Goal: Book appointment/travel/reservation

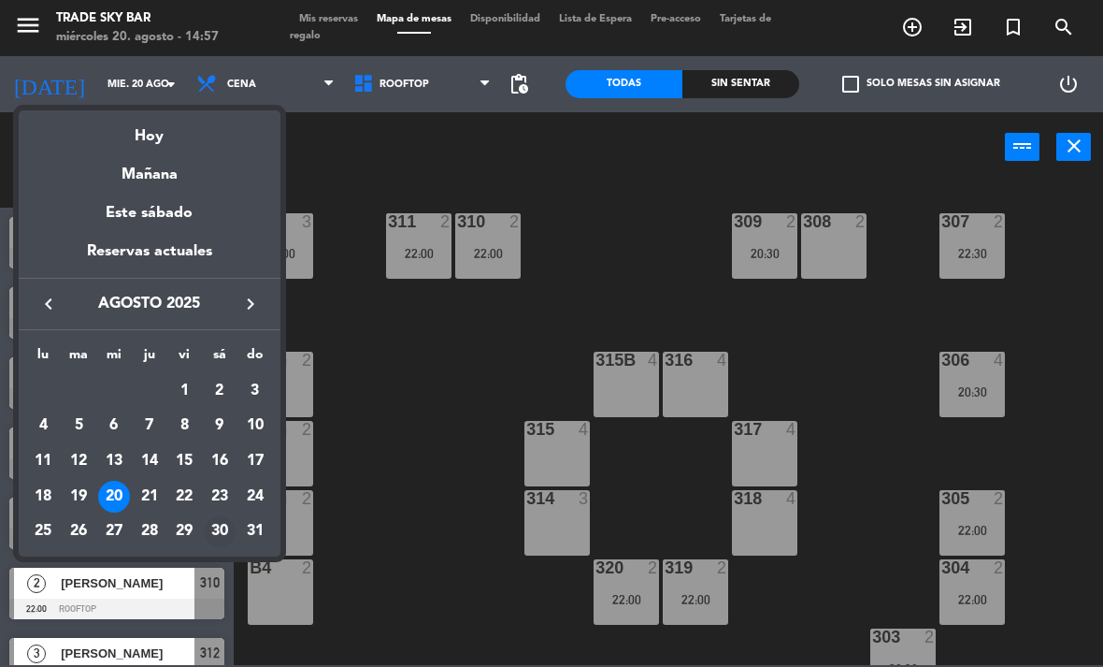
click at [223, 527] on div "30" at bounding box center [220, 532] width 32 height 32
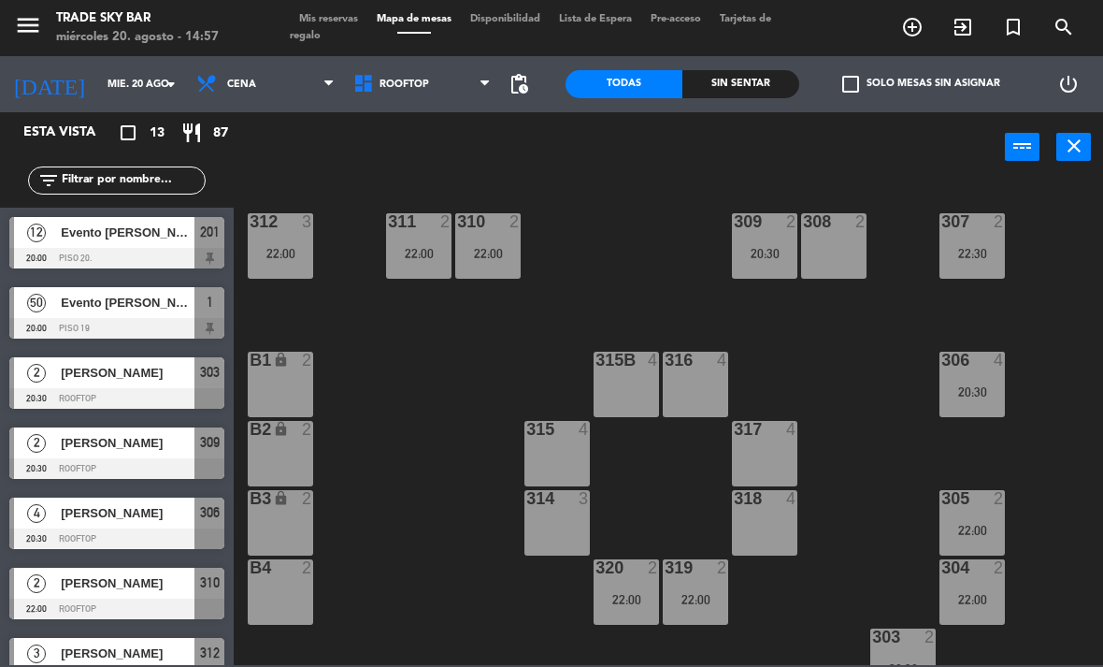
type input "sáb. 30 ago."
click at [29, 19] on icon "menu" at bounding box center [28, 25] width 28 height 28
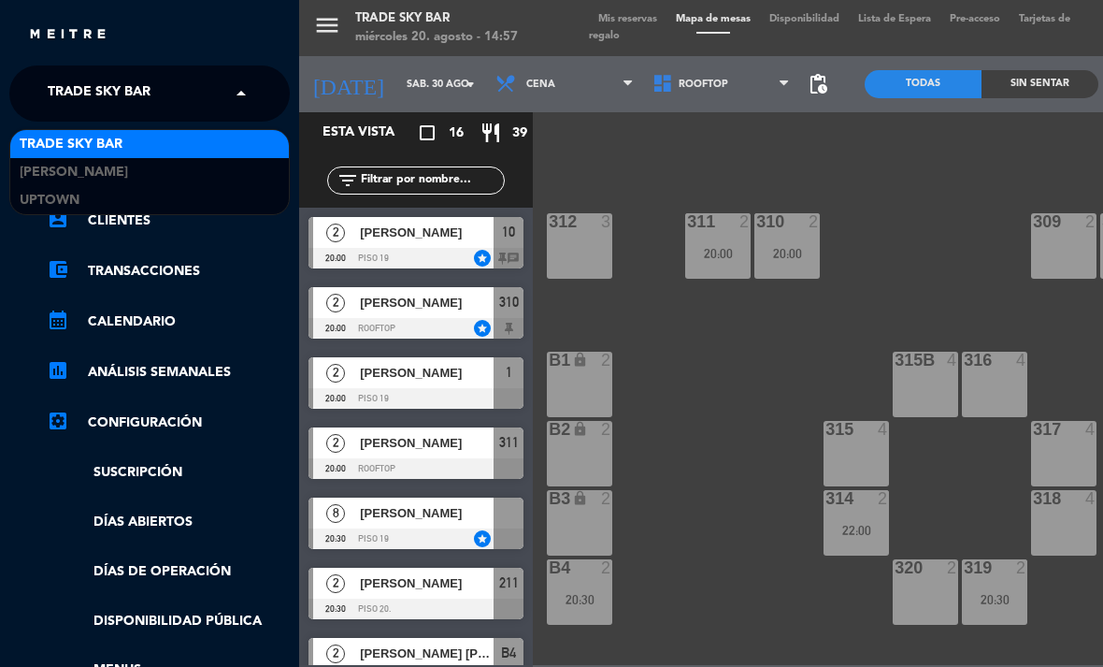
click at [118, 100] on span "Trade Sky Bar" at bounding box center [99, 93] width 103 height 39
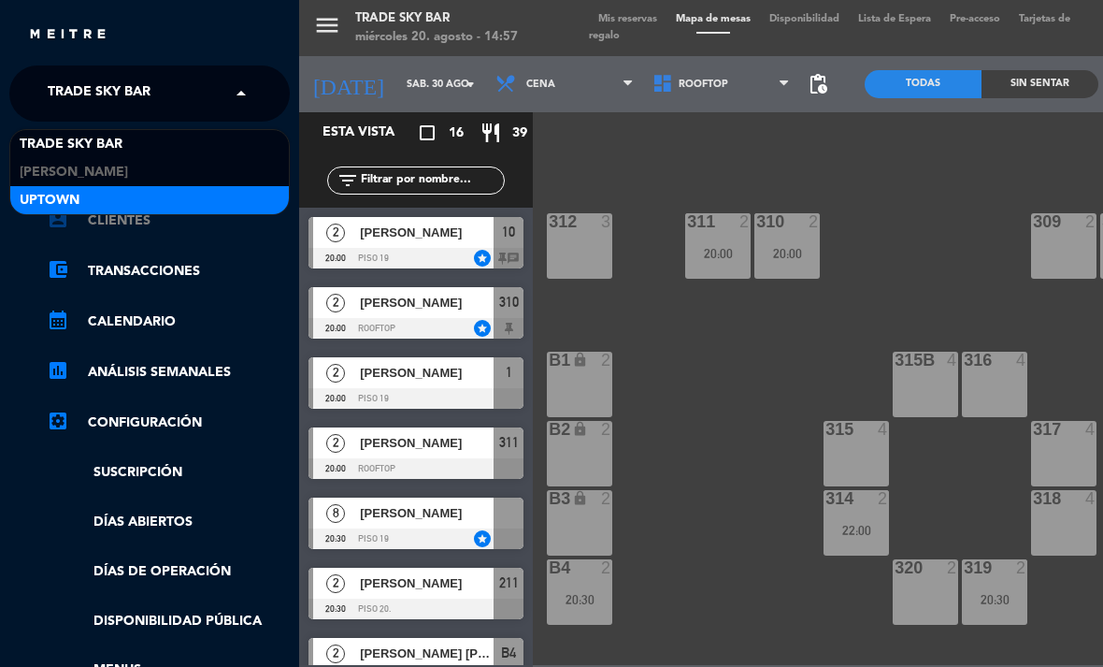
click at [113, 209] on div "Uptown" at bounding box center [149, 200] width 279 height 28
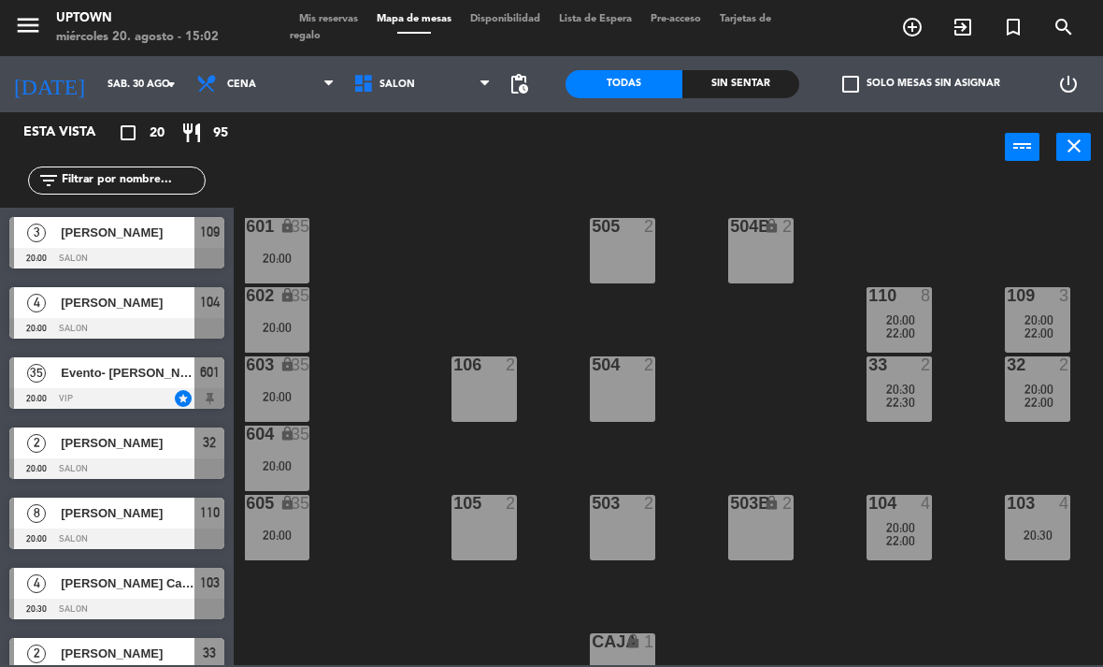
scroll to position [410, 0]
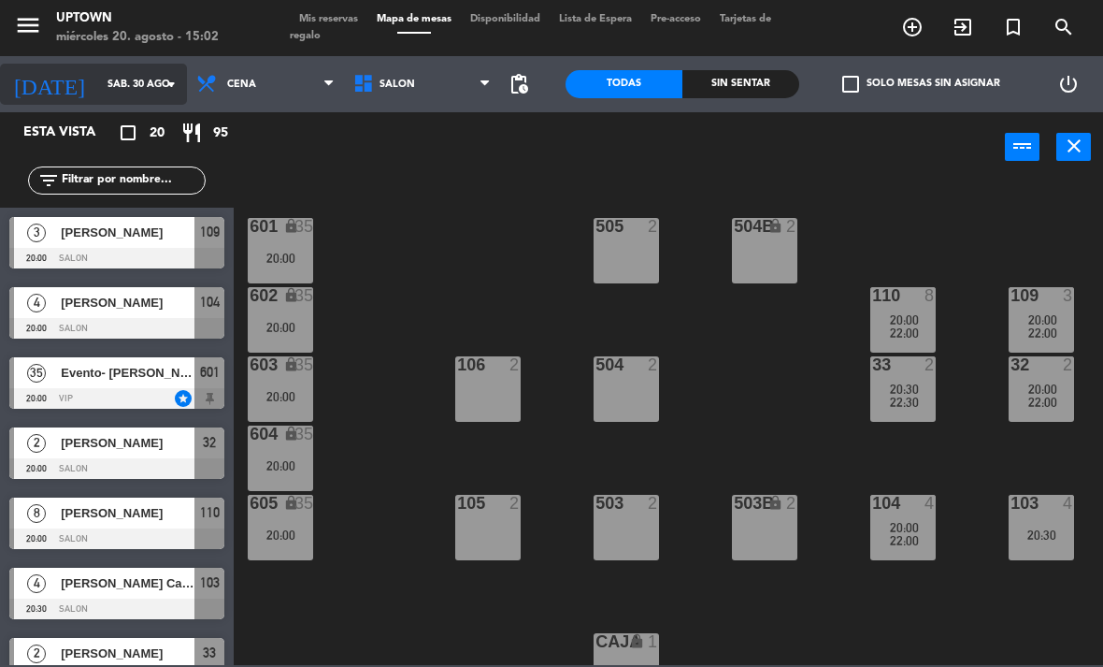
click at [133, 81] on input "sáb. 30 ago." at bounding box center [167, 84] width 138 height 31
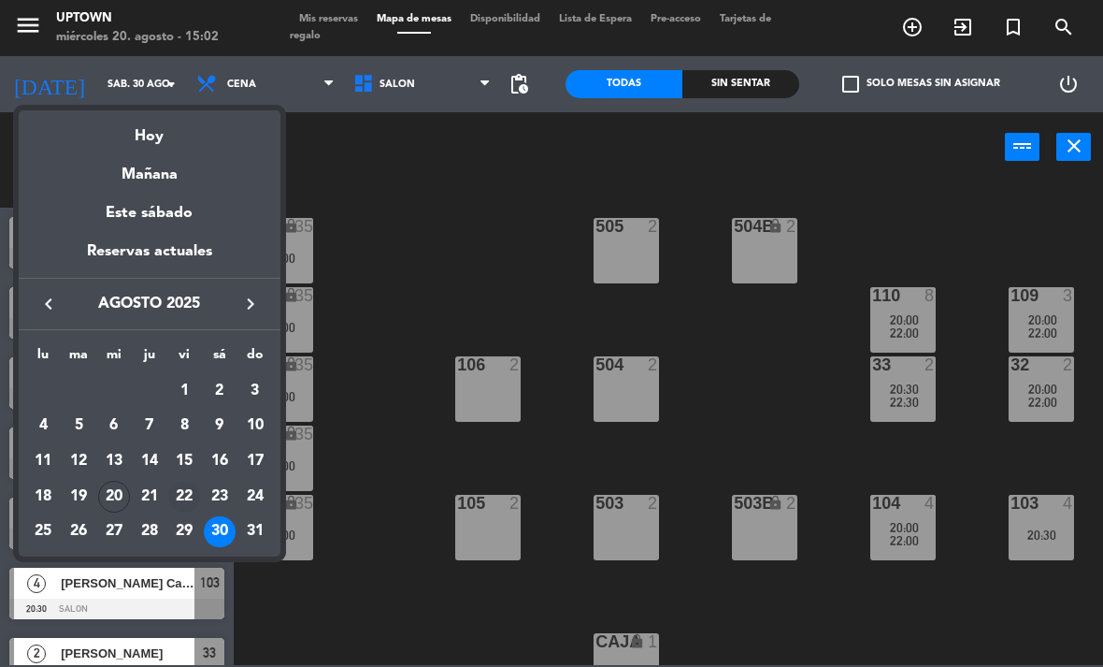
click at [185, 496] on div "22" at bounding box center [184, 496] width 32 height 32
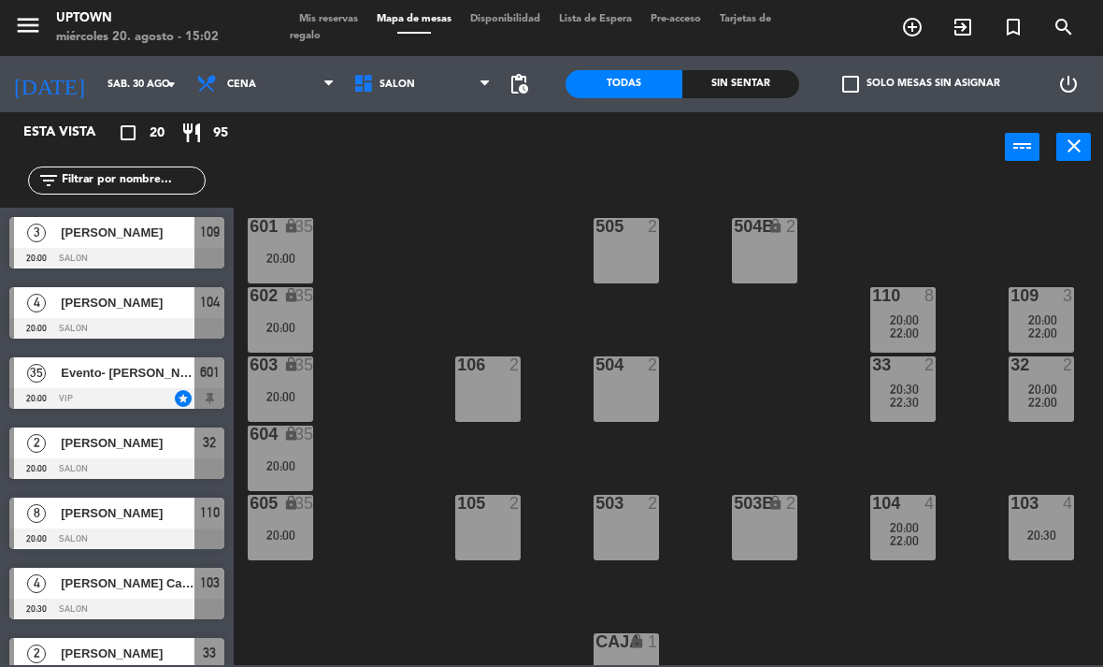
type input "vie. 22 ago."
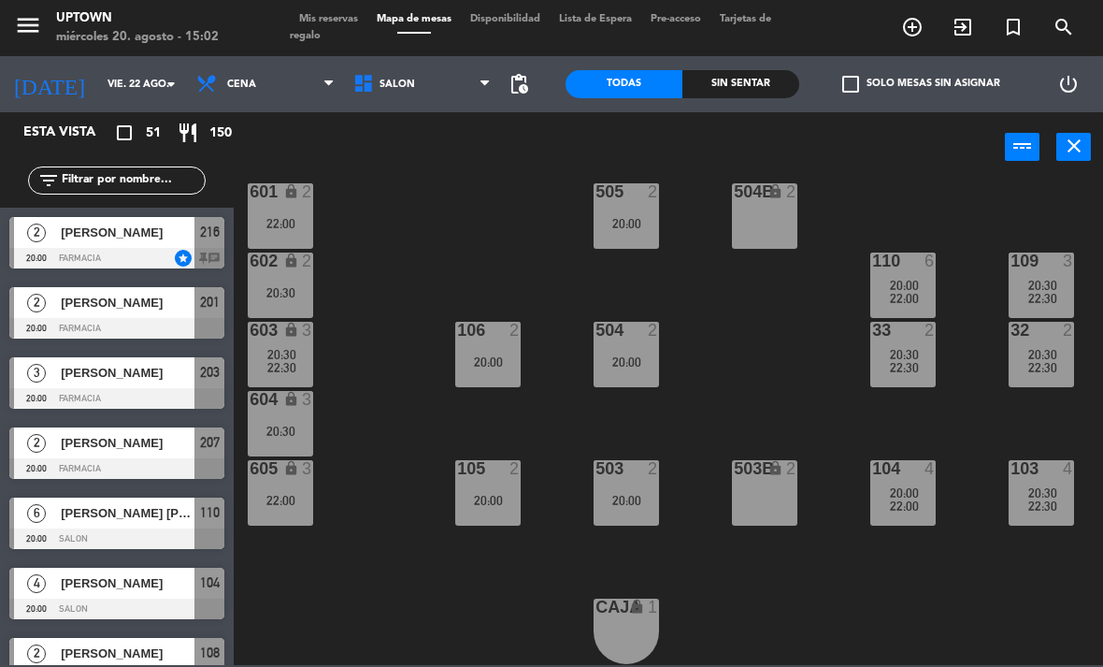
scroll to position [445, 0]
click at [107, 79] on input "vie. 22 ago." at bounding box center [167, 84] width 138 height 31
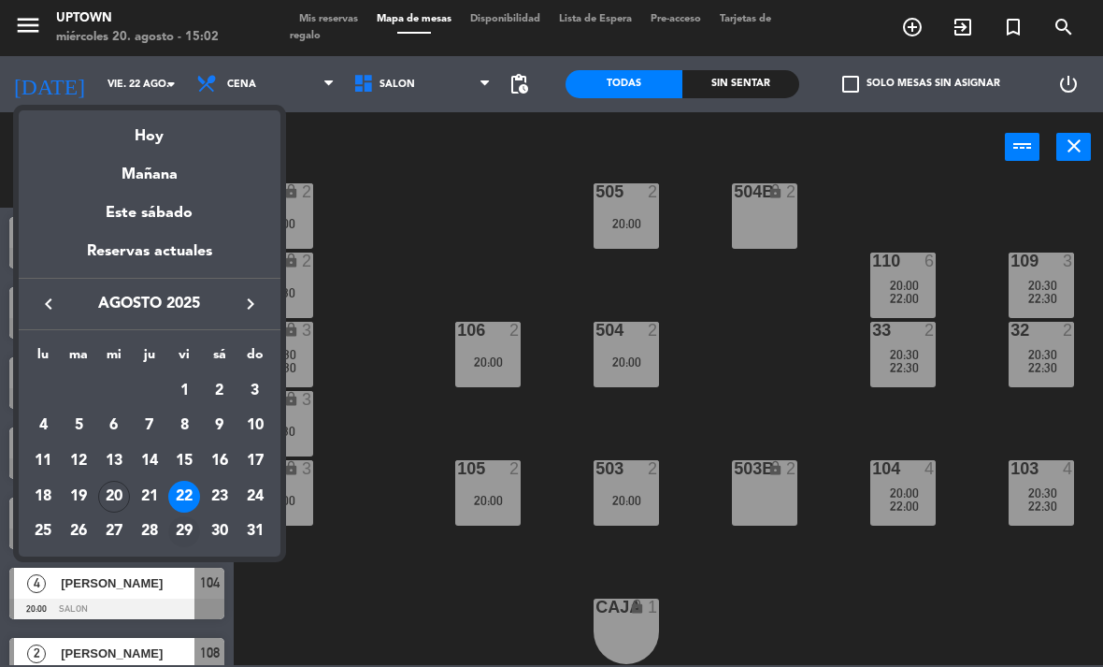
click at [181, 528] on div "29" at bounding box center [184, 532] width 32 height 32
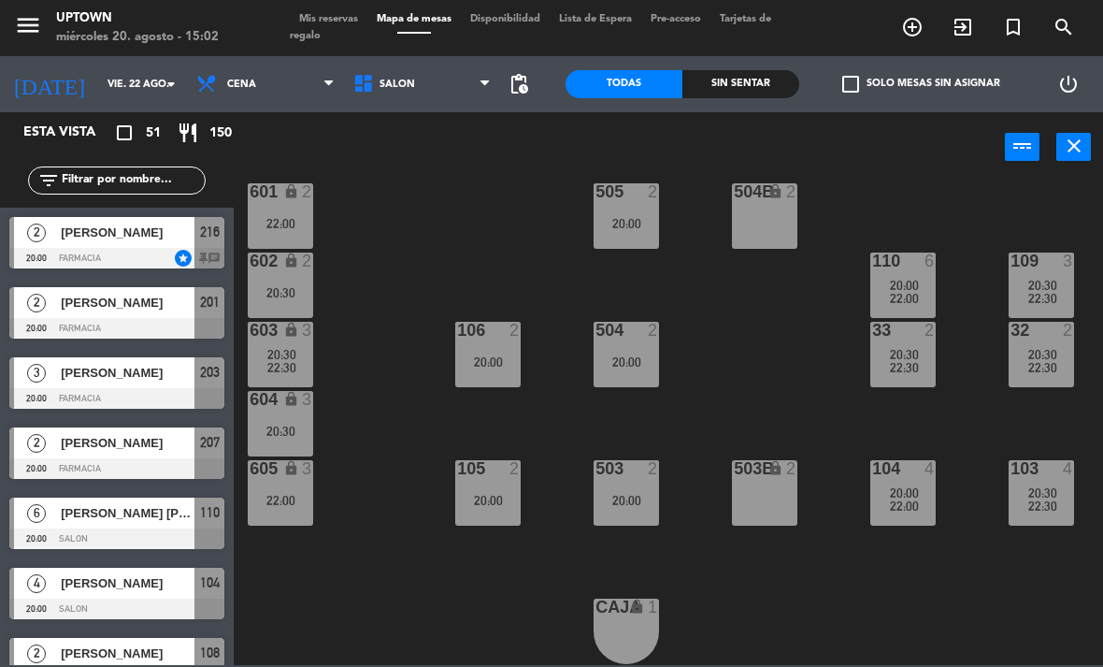
type input "vie. 29 ago."
click at [29, 26] on icon "menu" at bounding box center [28, 25] width 28 height 28
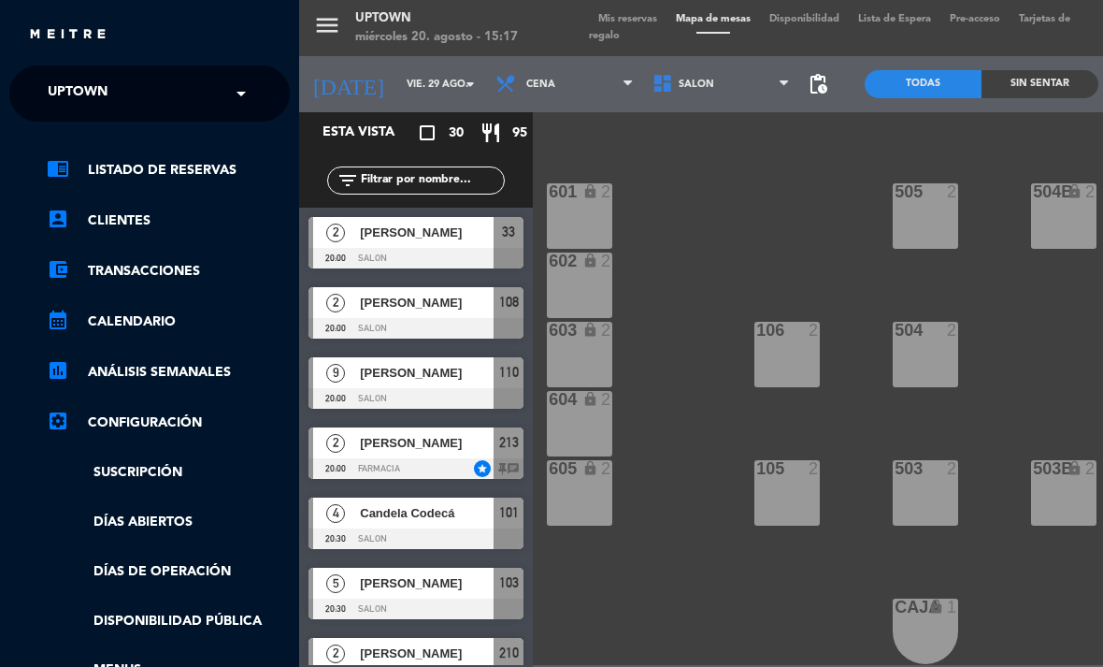
click at [103, 84] on span "Uptown" at bounding box center [78, 93] width 60 height 39
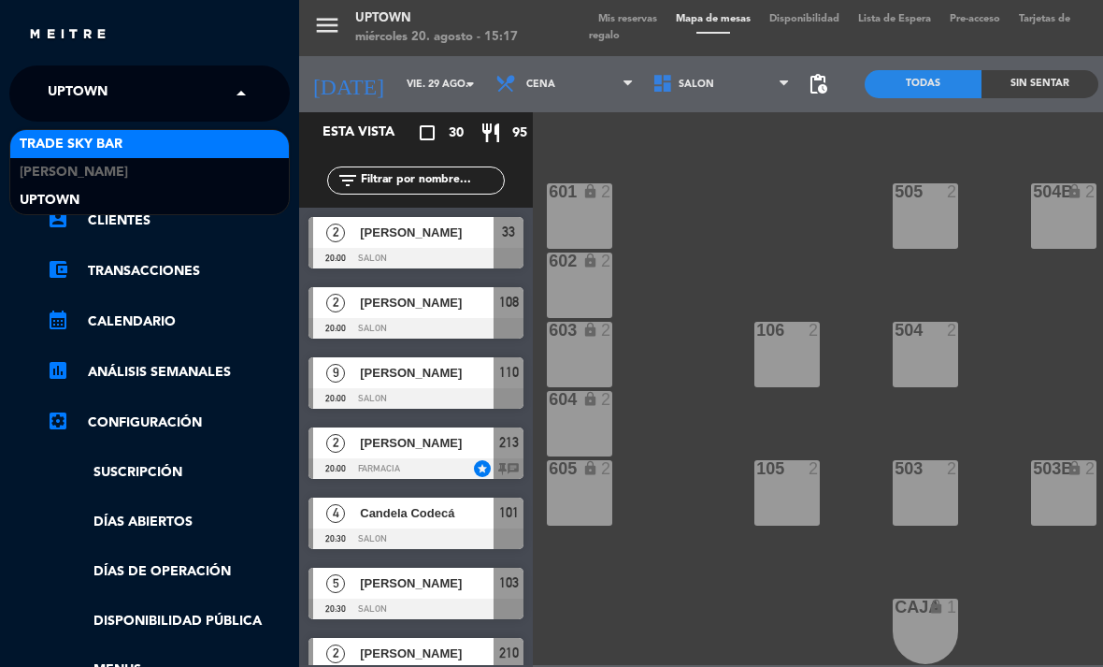
click at [108, 135] on span "Trade Sky Bar" at bounding box center [71, 145] width 103 height 22
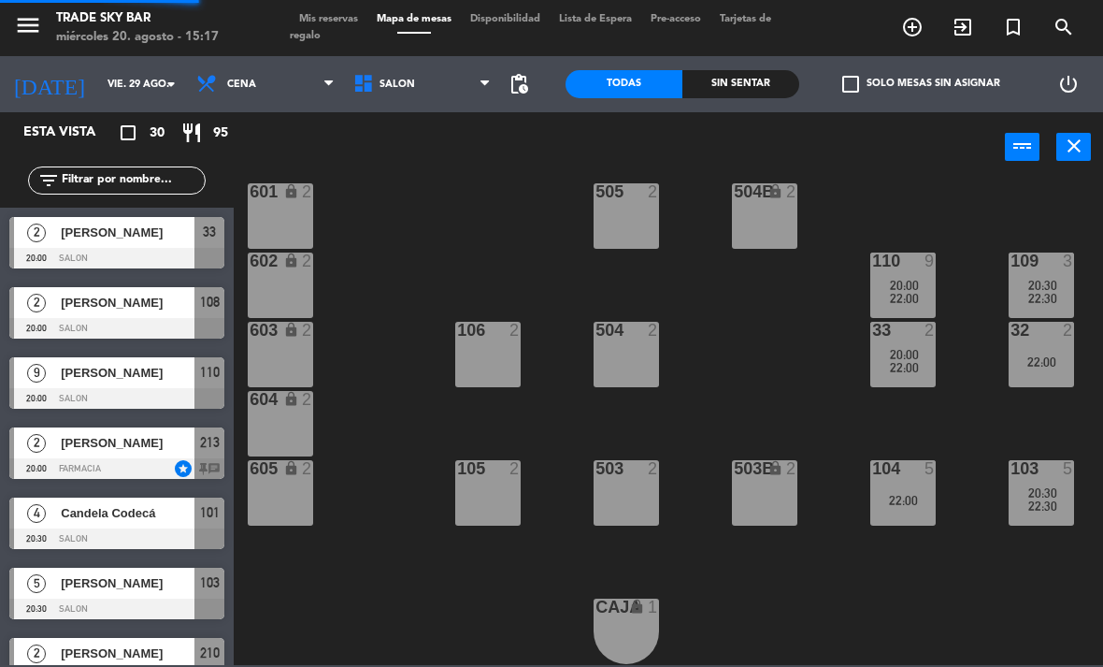
click at [161, 106] on div "[DATE] vie. 29 ago. arrow_drop_down" at bounding box center [93, 84] width 187 height 56
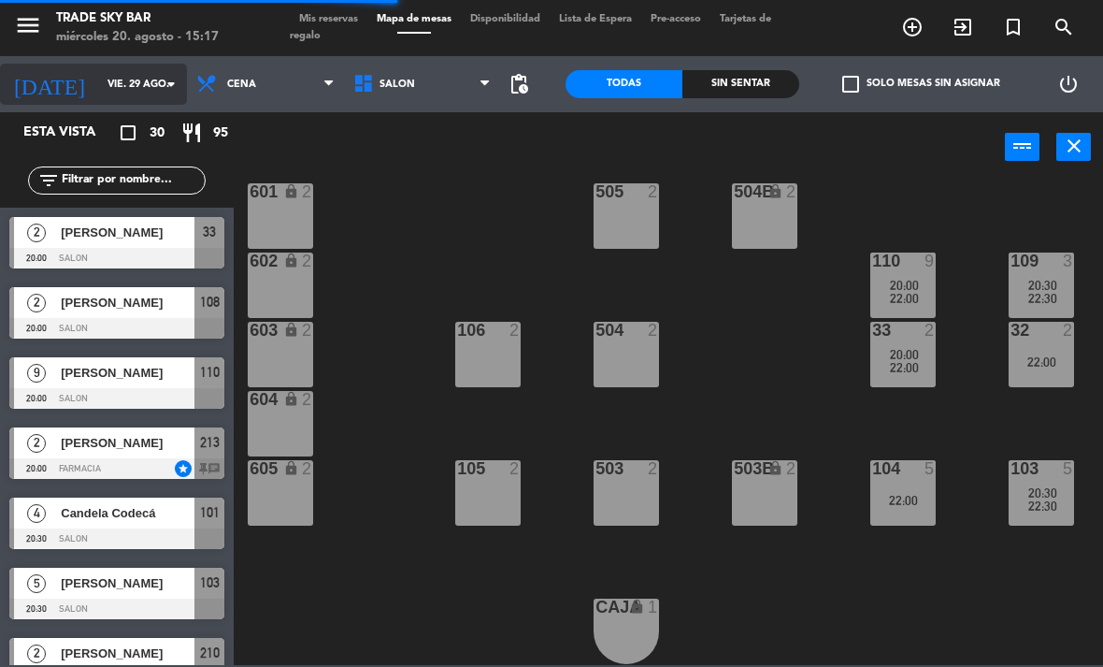
click at [151, 81] on input "vie. 29 ago." at bounding box center [167, 84] width 138 height 31
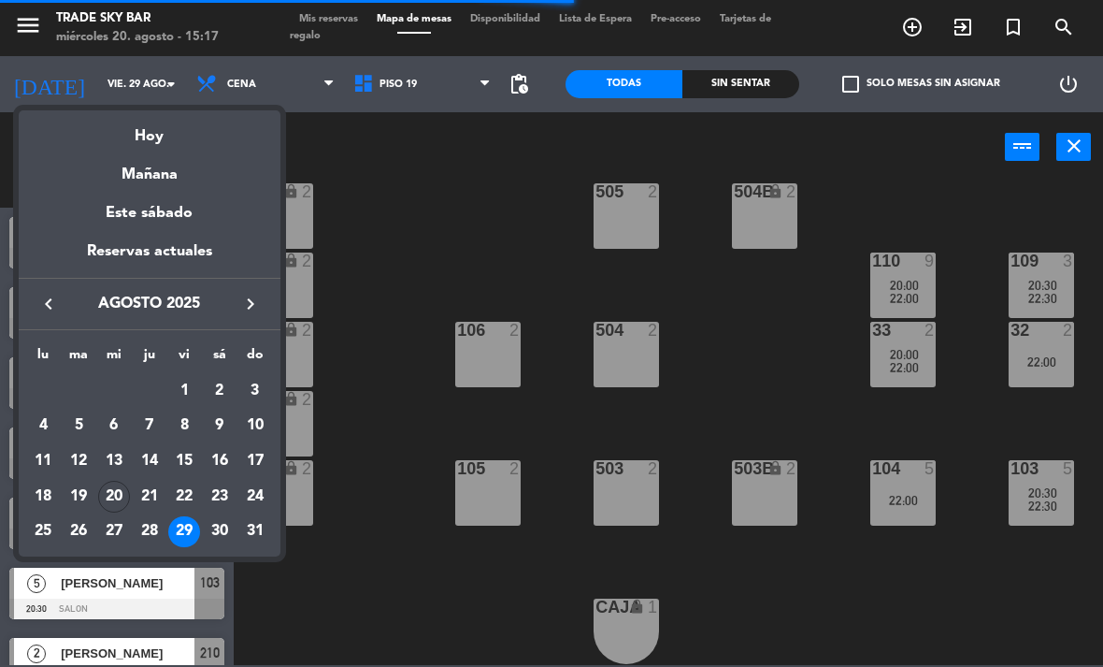
click at [259, 493] on div "24" at bounding box center [255, 496] width 32 height 32
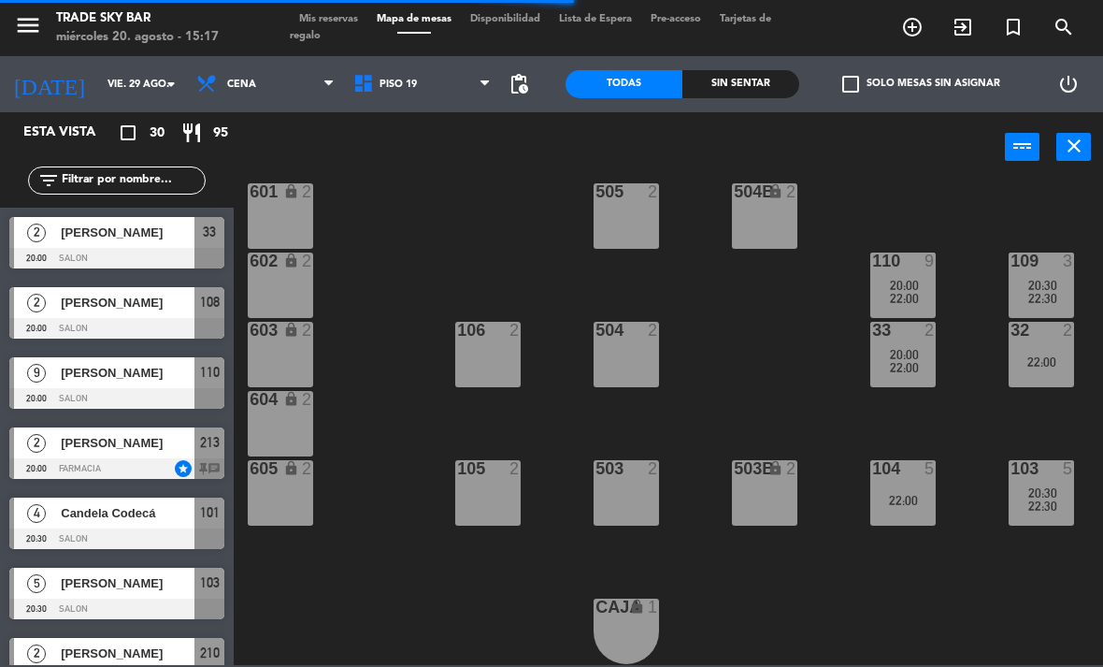
type input "dom. 24 ago."
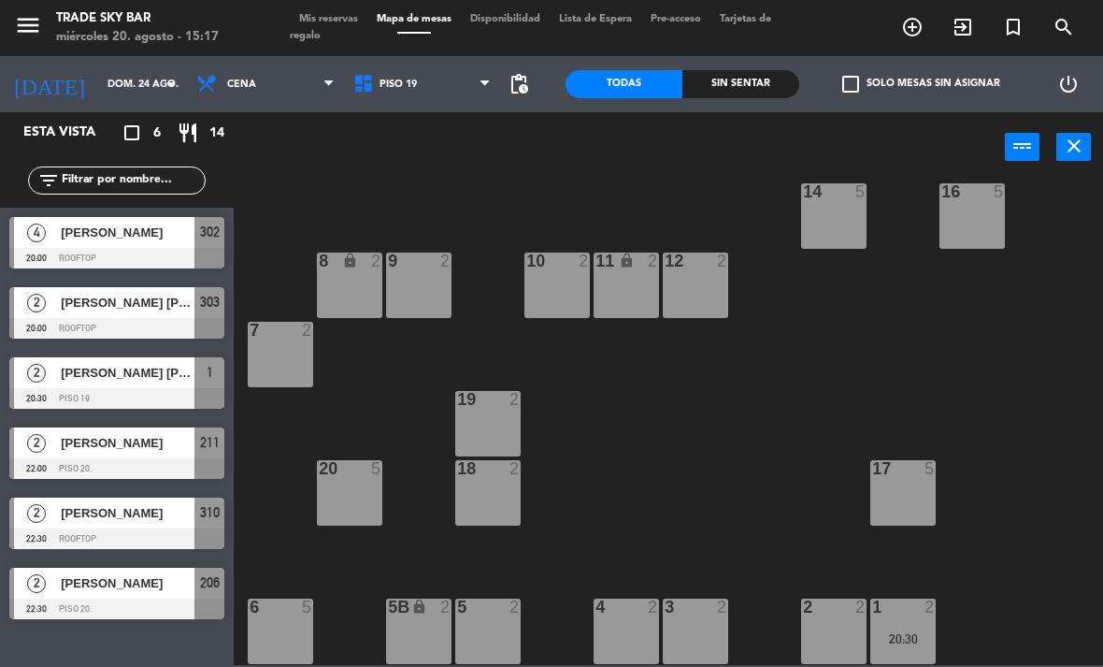
scroll to position [99, 0]
click at [410, 92] on span "PISO 19" at bounding box center [422, 84] width 157 height 41
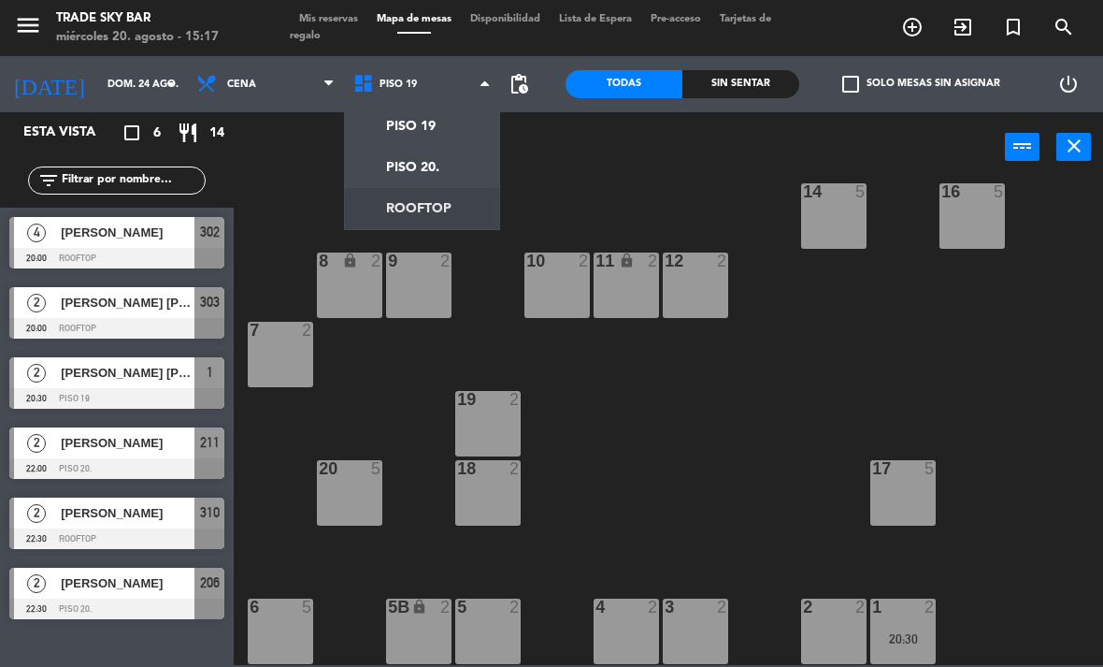
scroll to position [0, 0]
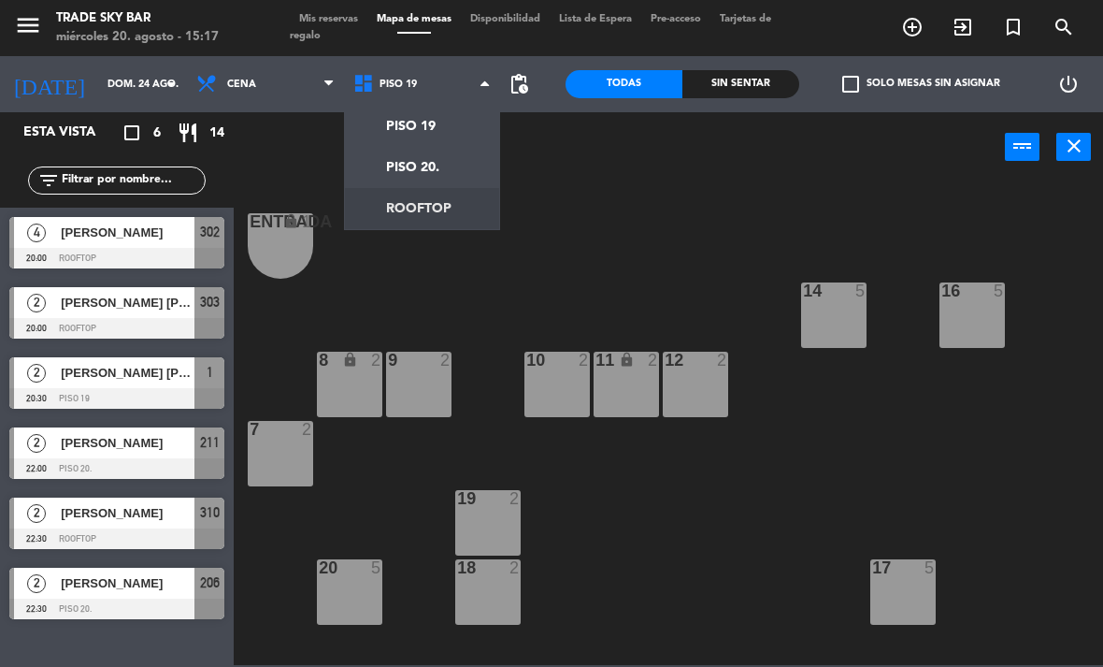
click at [434, 208] on ng-component "menu Trade Sky Bar miércoles 20. agosto - 15:17 Mis reservas Mapa de mesas Disp…" at bounding box center [551, 332] width 1103 height 665
